Goal: Use online tool/utility: Use online tool/utility

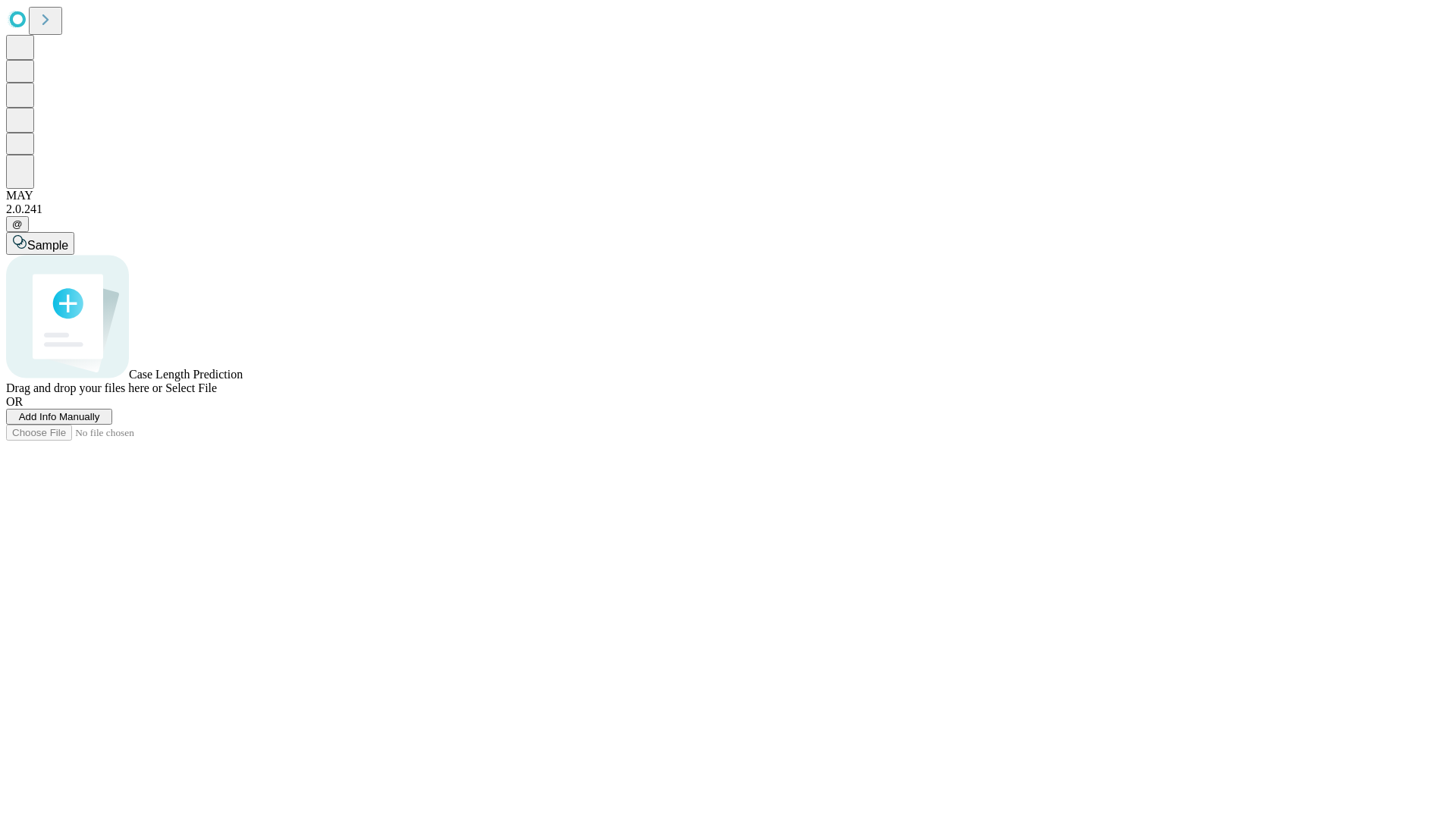
click at [100, 423] on span "Add Info Manually" at bounding box center [59, 416] width 81 height 11
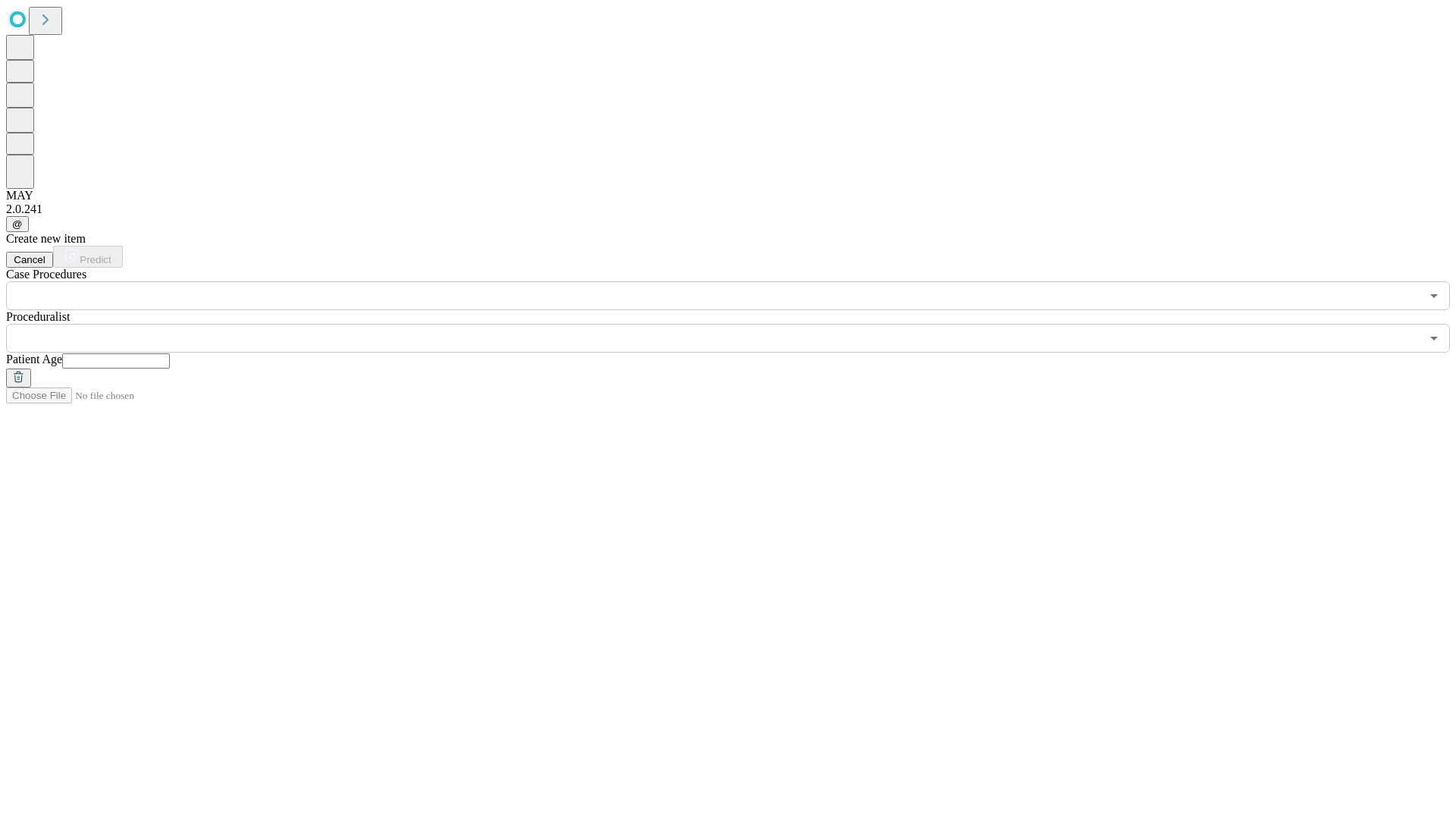
click at [170, 353] on input "text" at bounding box center [117, 361] width 108 height 15
type input "**"
click at [738, 324] on input "text" at bounding box center [713, 339] width 1415 height 29
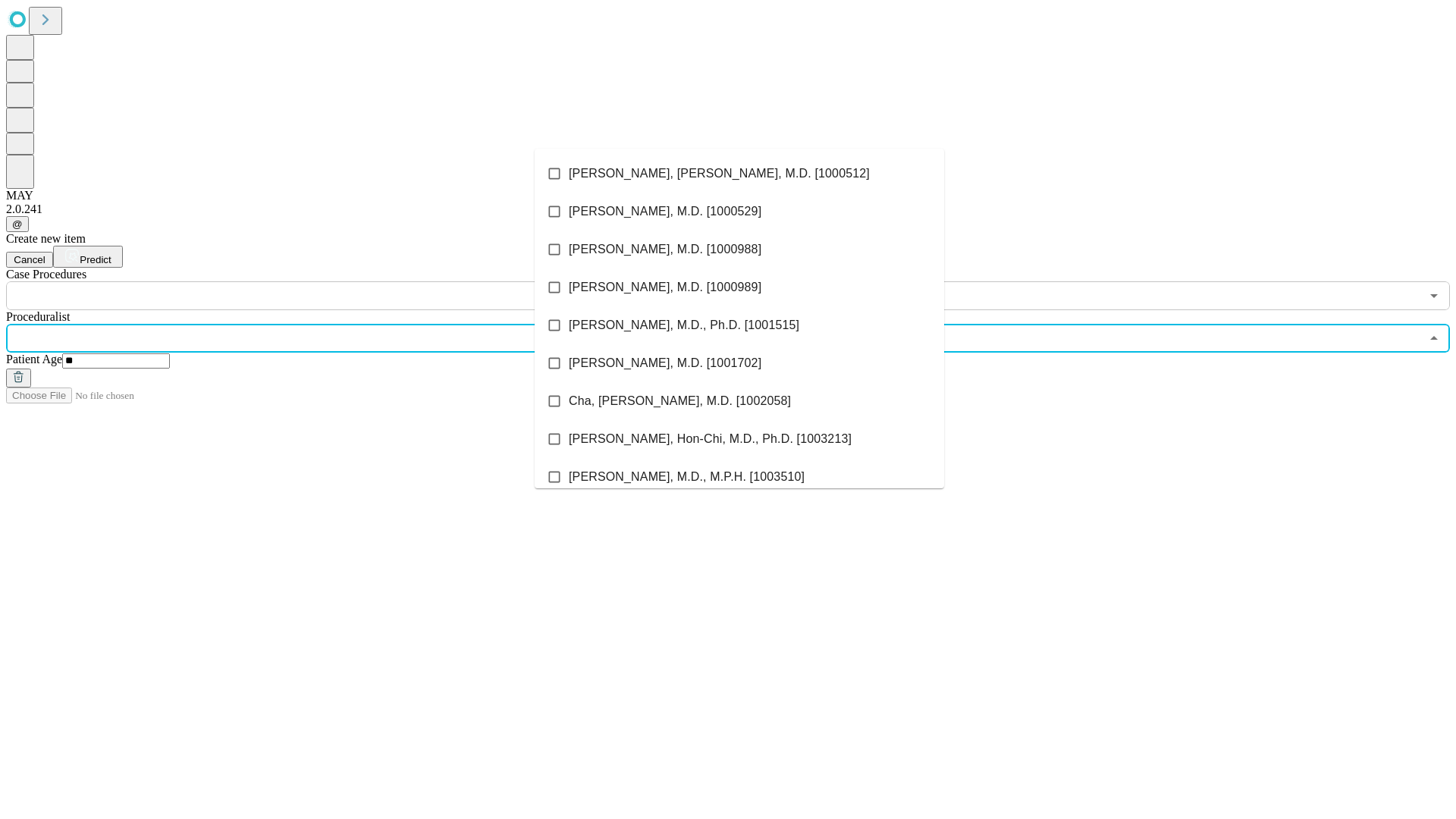
click at [739, 174] on li "[PERSON_NAME], [PERSON_NAME], M.D. [1000512]" at bounding box center [740, 173] width 410 height 38
click at [318, 281] on input "text" at bounding box center [713, 296] width 1415 height 29
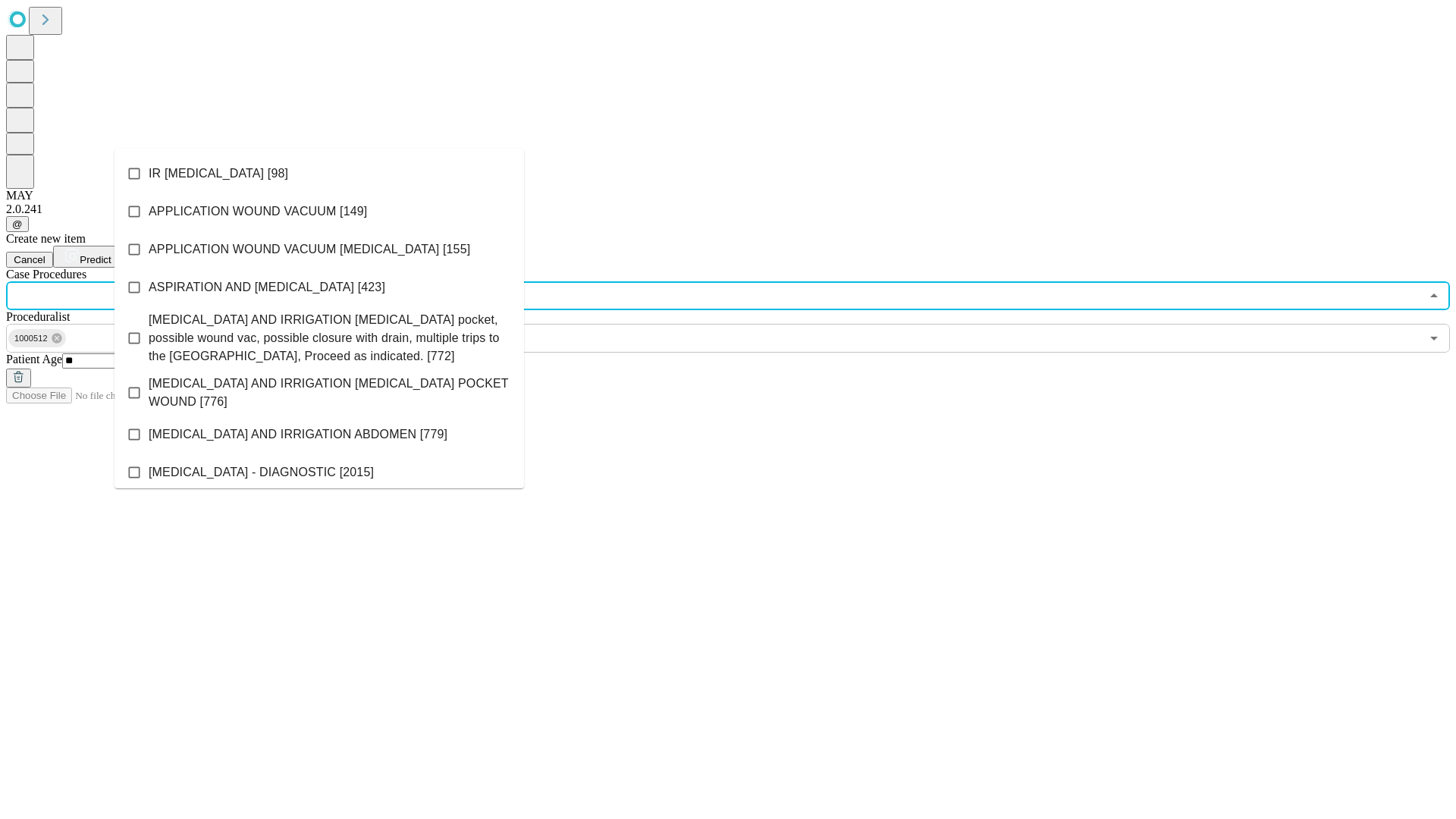
click at [319, 174] on li "IR [MEDICAL_DATA] [98]" at bounding box center [320, 173] width 410 height 38
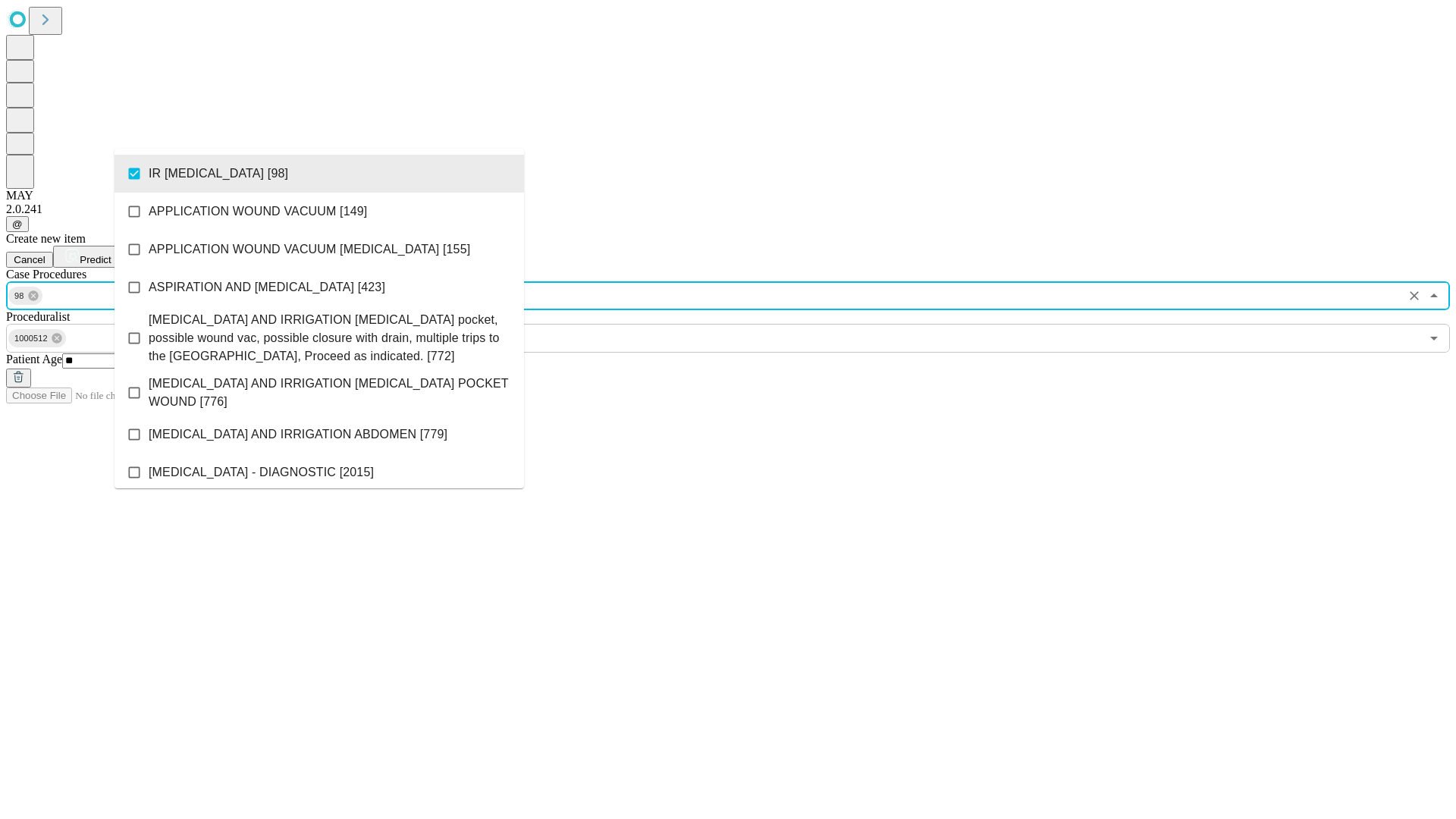
click at [111, 254] on span "Predict" at bounding box center [95, 259] width 31 height 11
